Goal: Task Accomplishment & Management: Use online tool/utility

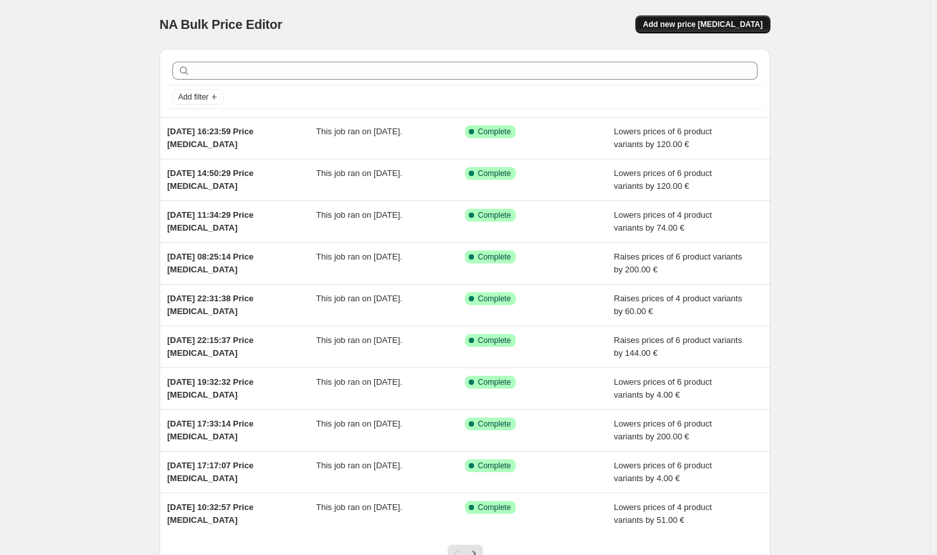
click at [695, 30] on button "Add new price [MEDICAL_DATA]" at bounding box center [702, 24] width 135 height 18
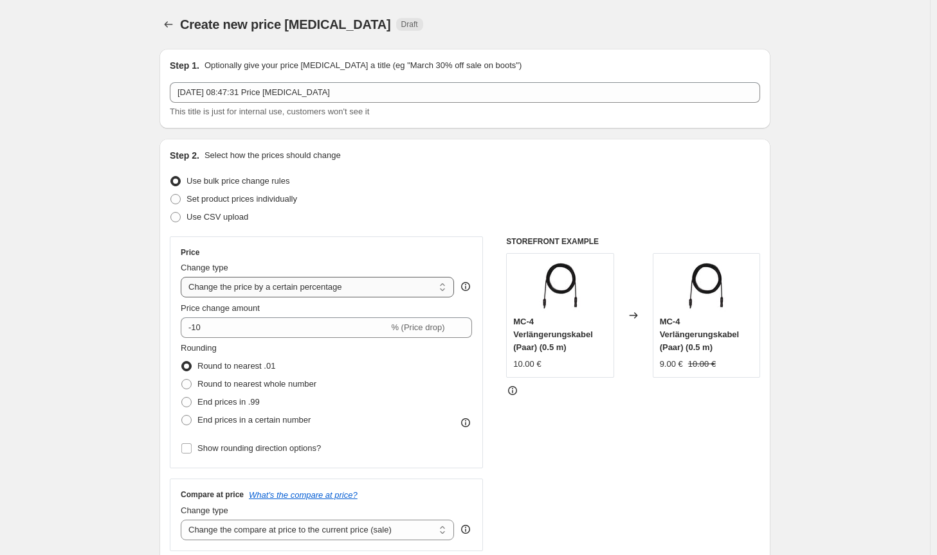
click at [312, 285] on select "Change the price to a certain amount Change the price by a certain amount Chang…" at bounding box center [317, 287] width 273 height 21
select select "by"
click at [183, 277] on select "Change the price to a certain amount Change the price by a certain amount Chang…" at bounding box center [317, 287] width 273 height 21
type input "-10.00"
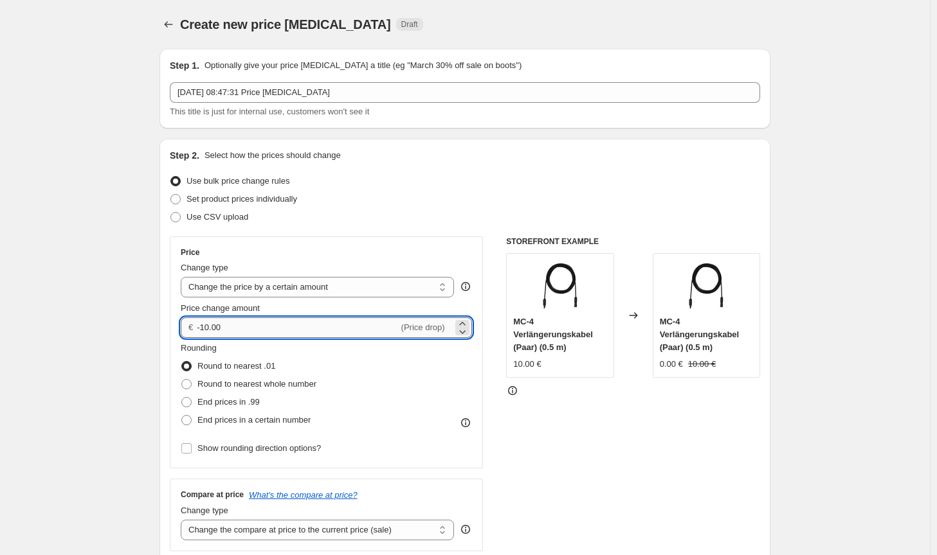
drag, startPoint x: 258, startPoint y: 328, endPoint x: 251, endPoint y: 330, distance: 7.2
click at [251, 328] on input "-10.00" at bounding box center [297, 328] width 201 height 21
click at [270, 382] on span "Round to nearest whole number" at bounding box center [256, 384] width 119 height 10
click at [182, 380] on input "Round to nearest whole number" at bounding box center [181, 379] width 1 height 1
radio input "true"
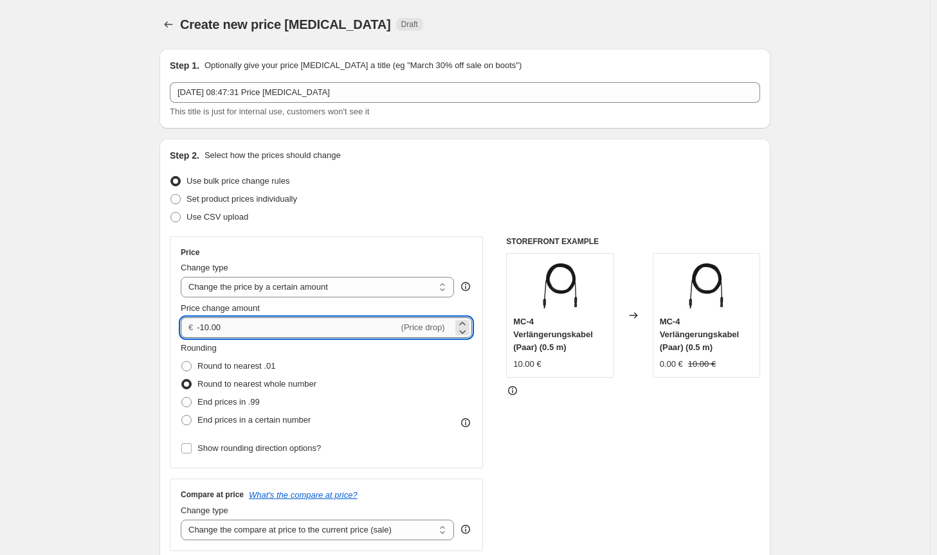
drag, startPoint x: 233, startPoint y: 329, endPoint x: 203, endPoint y: 325, distance: 30.5
click at [203, 325] on input "-10.00" at bounding box center [297, 328] width 201 height 21
type input "-4.00"
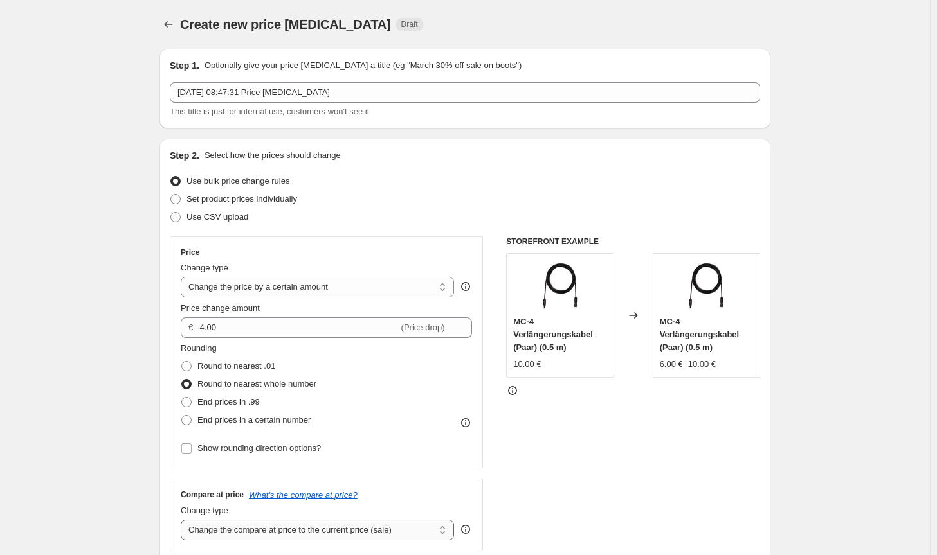
drag, startPoint x: 350, startPoint y: 534, endPoint x: 338, endPoint y: 527, distance: 13.2
click at [350, 534] on select "Change the compare at price to the current price (sale) Change the compare at p…" at bounding box center [317, 530] width 273 height 21
select select "no_change"
click at [183, 520] on select "Change the compare at price to the current price (sale) Change the compare at p…" at bounding box center [317, 530] width 273 height 21
click at [635, 498] on div "STOREFRONT EXAMPLE MC-4 Verlängerungskabel (Paar) (0.5 m) 10.00 € Changed to MC…" at bounding box center [633, 394] width 254 height 315
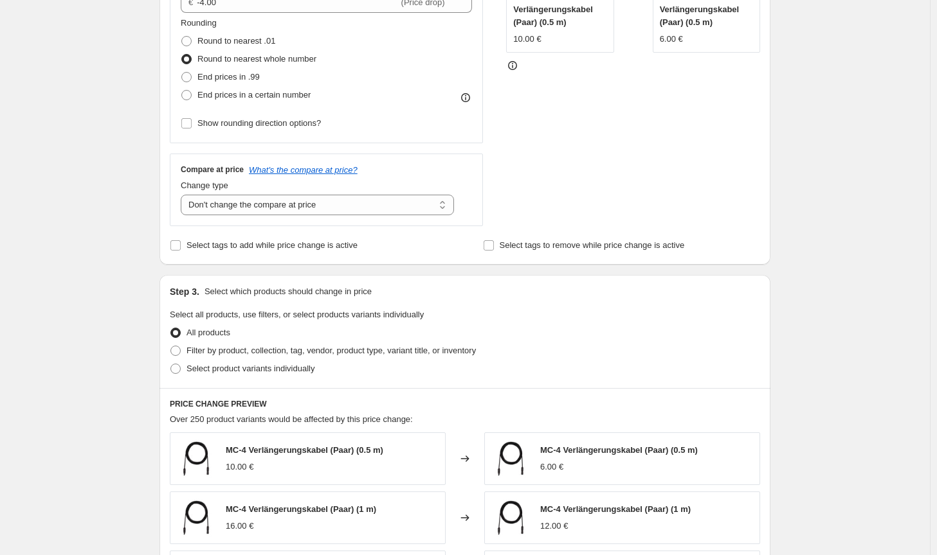
scroll to position [386, 0]
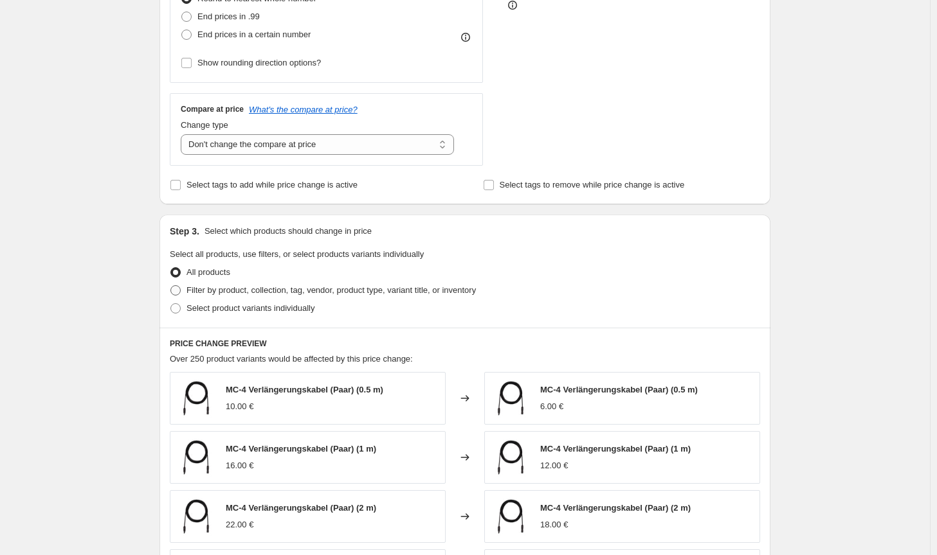
click at [437, 286] on span "Filter by product, collection, tag, vendor, product type, variant title, or inv…" at bounding box center [330, 290] width 289 height 10
click at [171, 286] on input "Filter by product, collection, tag, vendor, product type, variant title, or inv…" at bounding box center [170, 285] width 1 height 1
radio input "true"
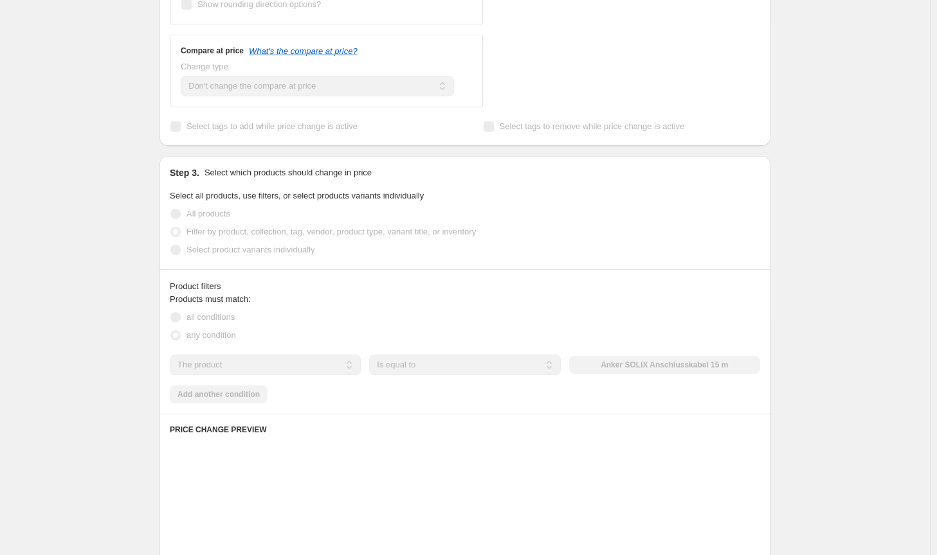
scroll to position [450, 0]
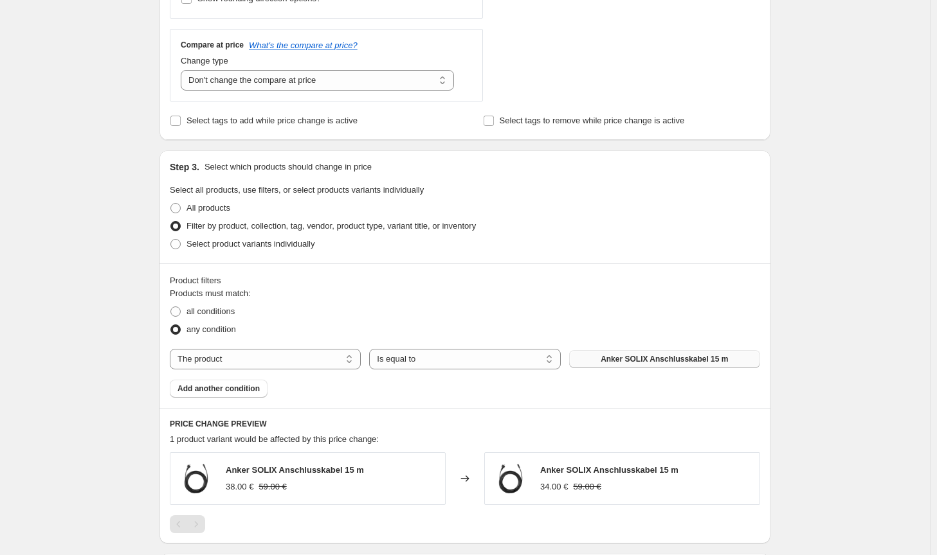
click at [692, 363] on span "Anker SOLIX Anschlusskabel 15 m" at bounding box center [663, 359] width 127 height 10
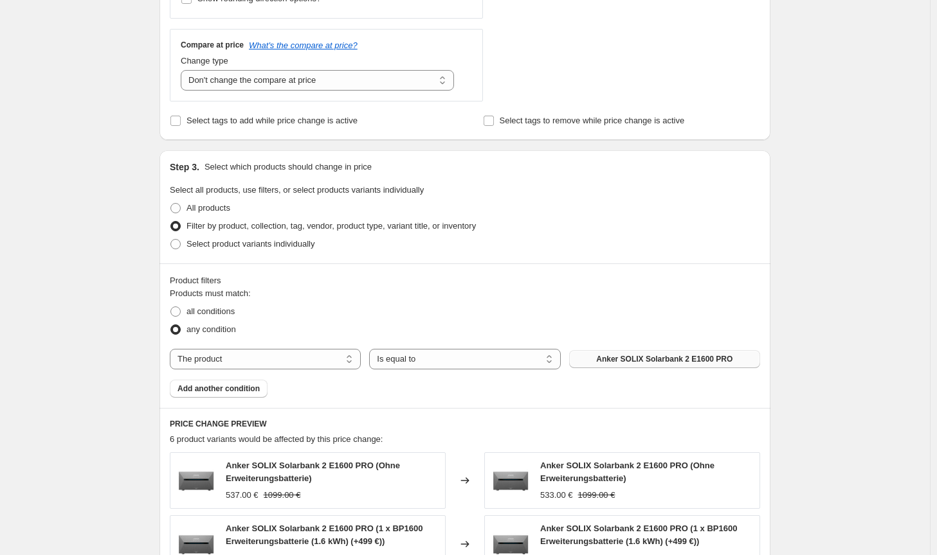
scroll to position [894, 0]
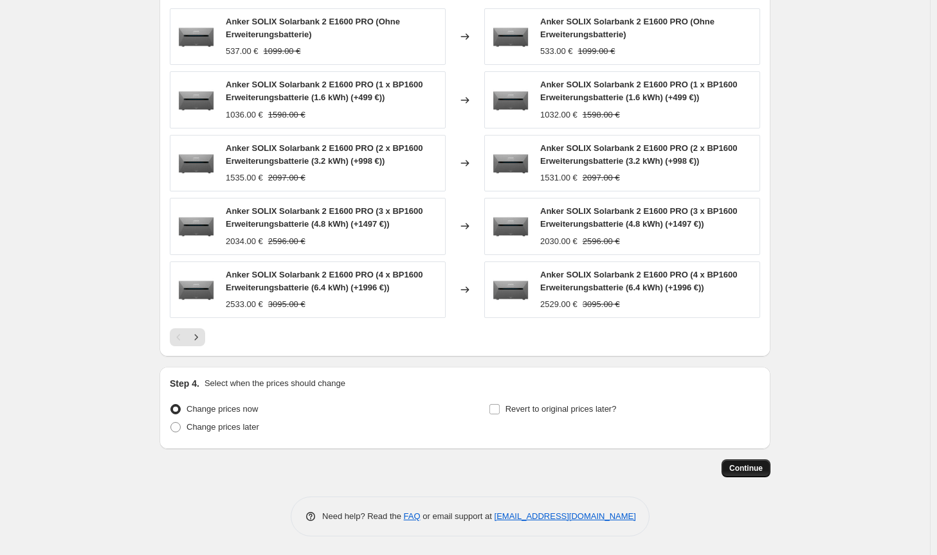
click at [745, 469] on span "Continue" at bounding box center [745, 468] width 33 height 10
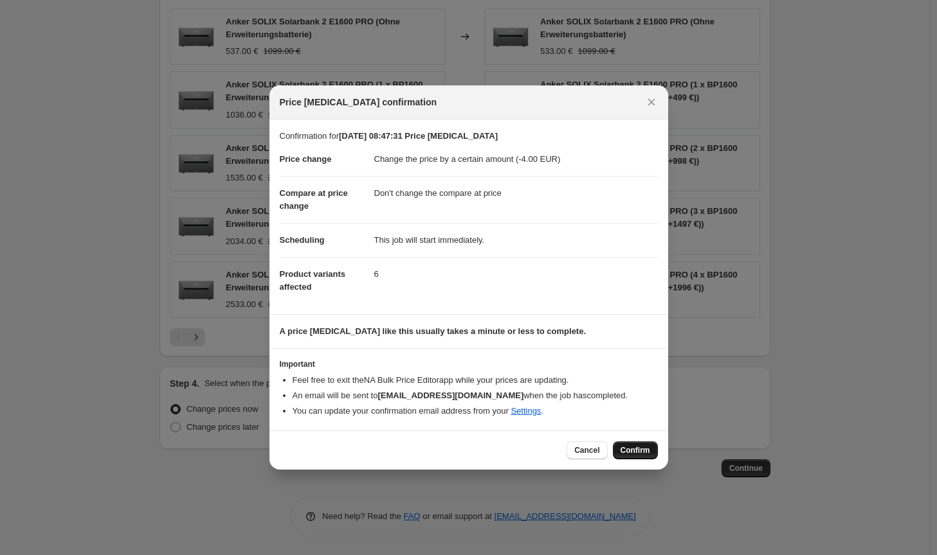
click at [629, 448] on span "Confirm" at bounding box center [635, 450] width 30 height 10
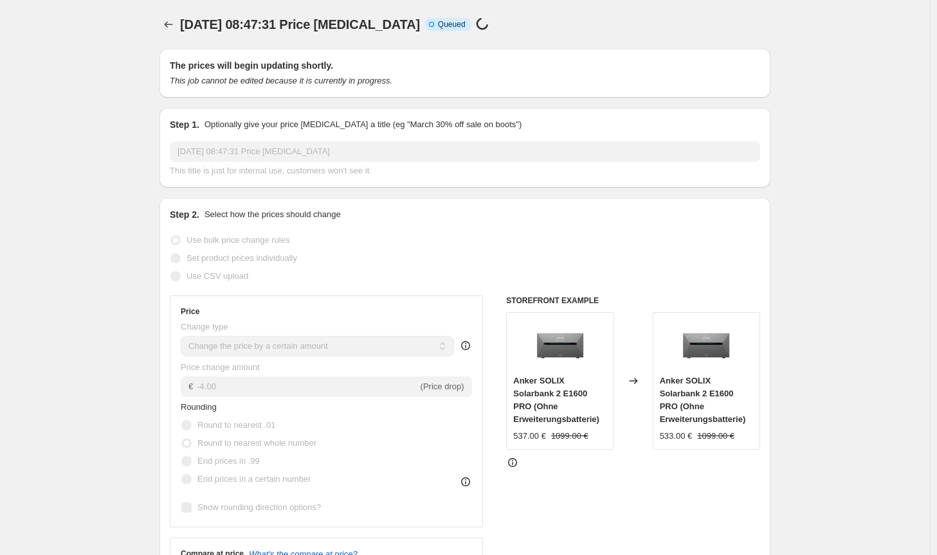
select select "by"
select select "no_change"
